Goal: Register for event/course

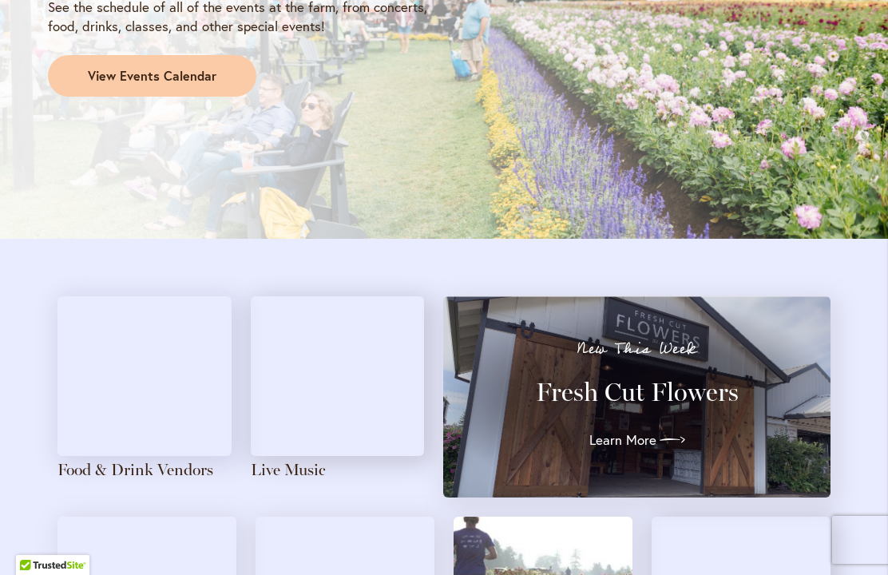
scroll to position [1599, 0]
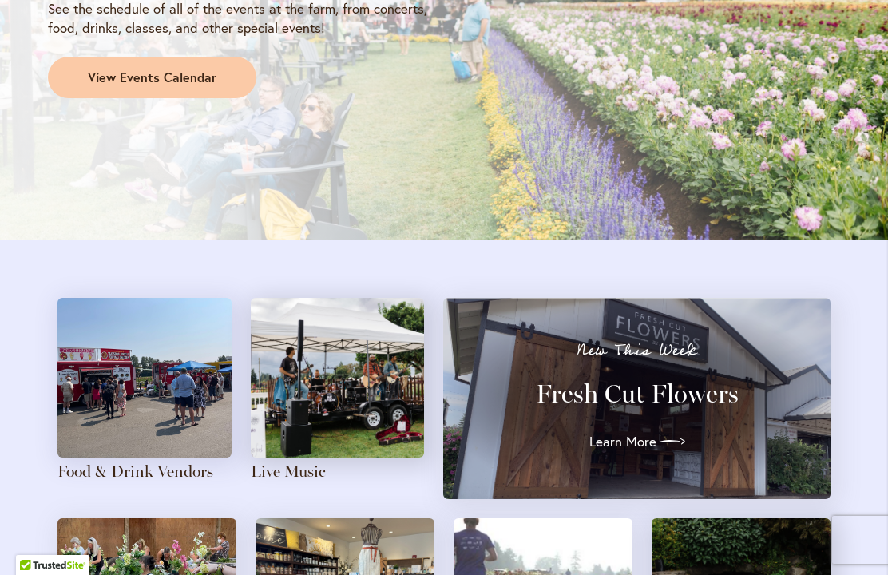
click at [212, 61] on link "View Events Calendar" at bounding box center [152, 78] width 208 height 42
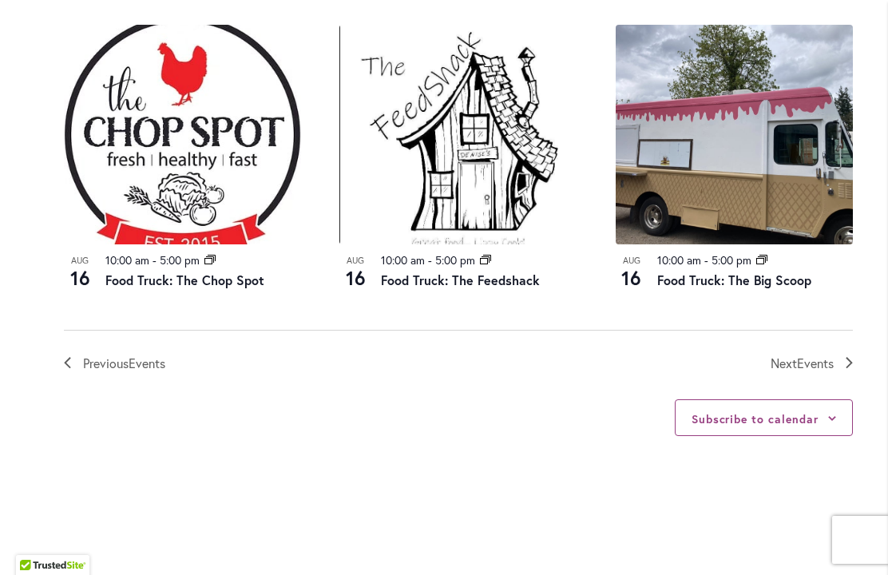
scroll to position [1863, 0]
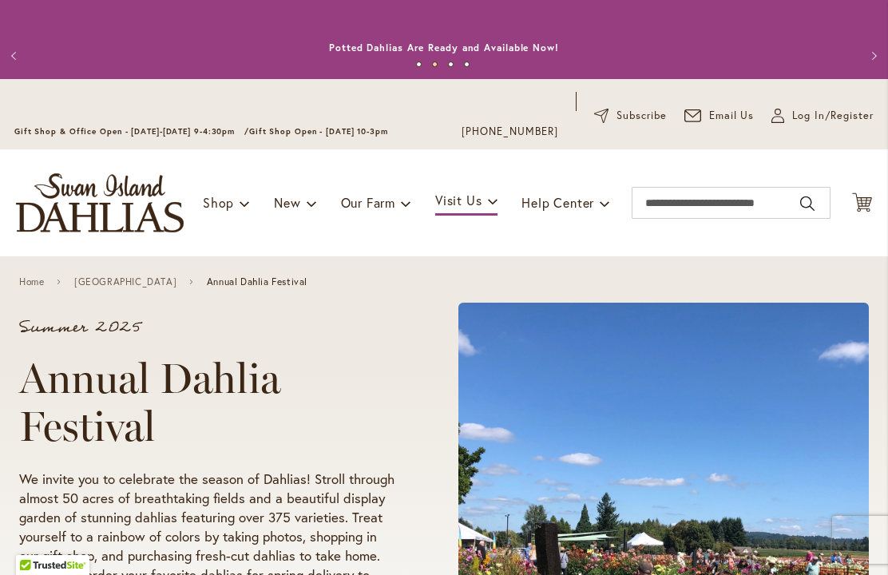
scroll to position [-3, 0]
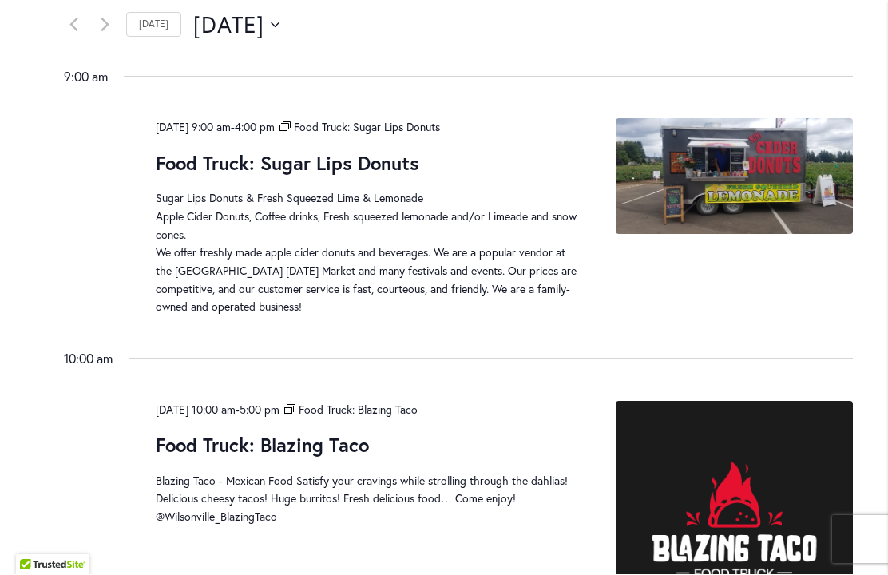
scroll to position [945, 0]
